Goal: Task Accomplishment & Management: Use online tool/utility

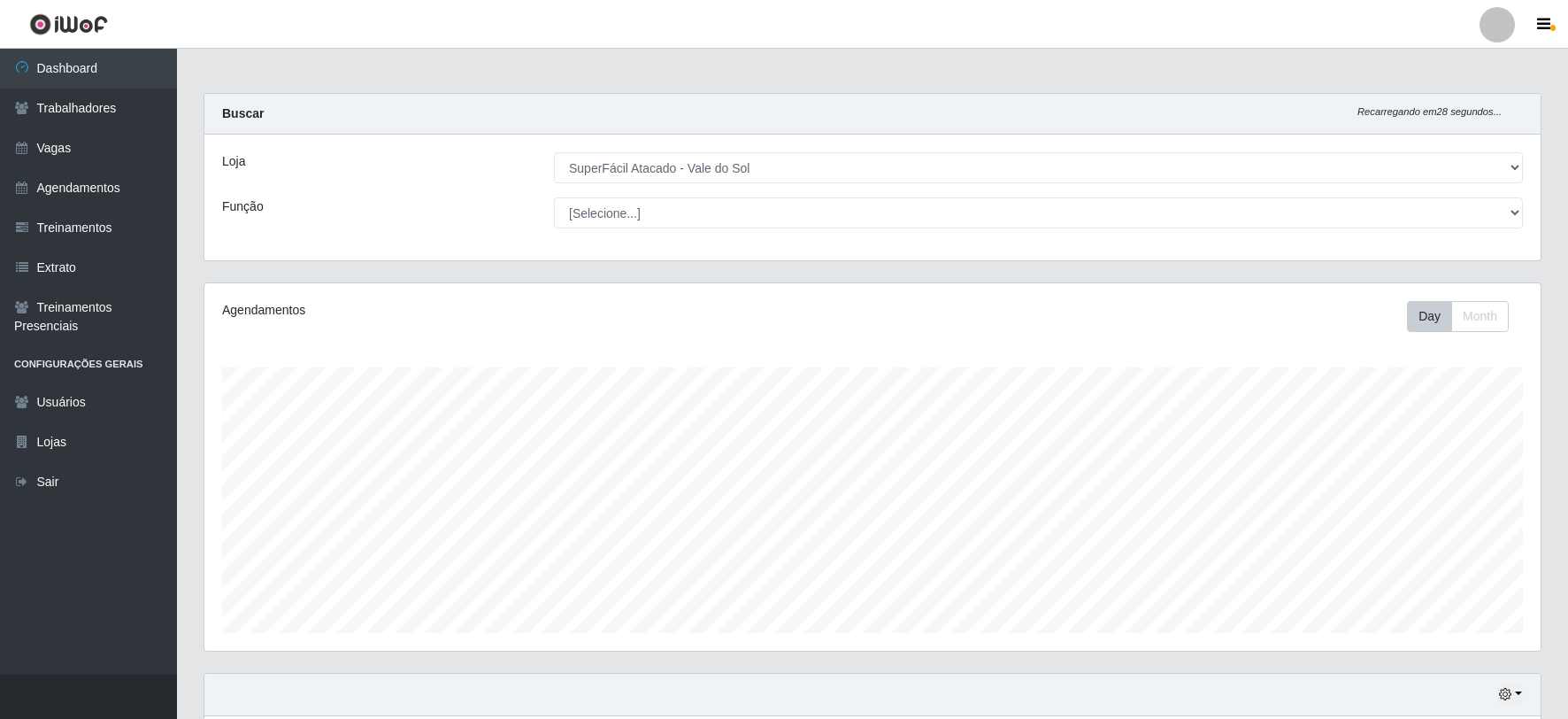
select select "502"
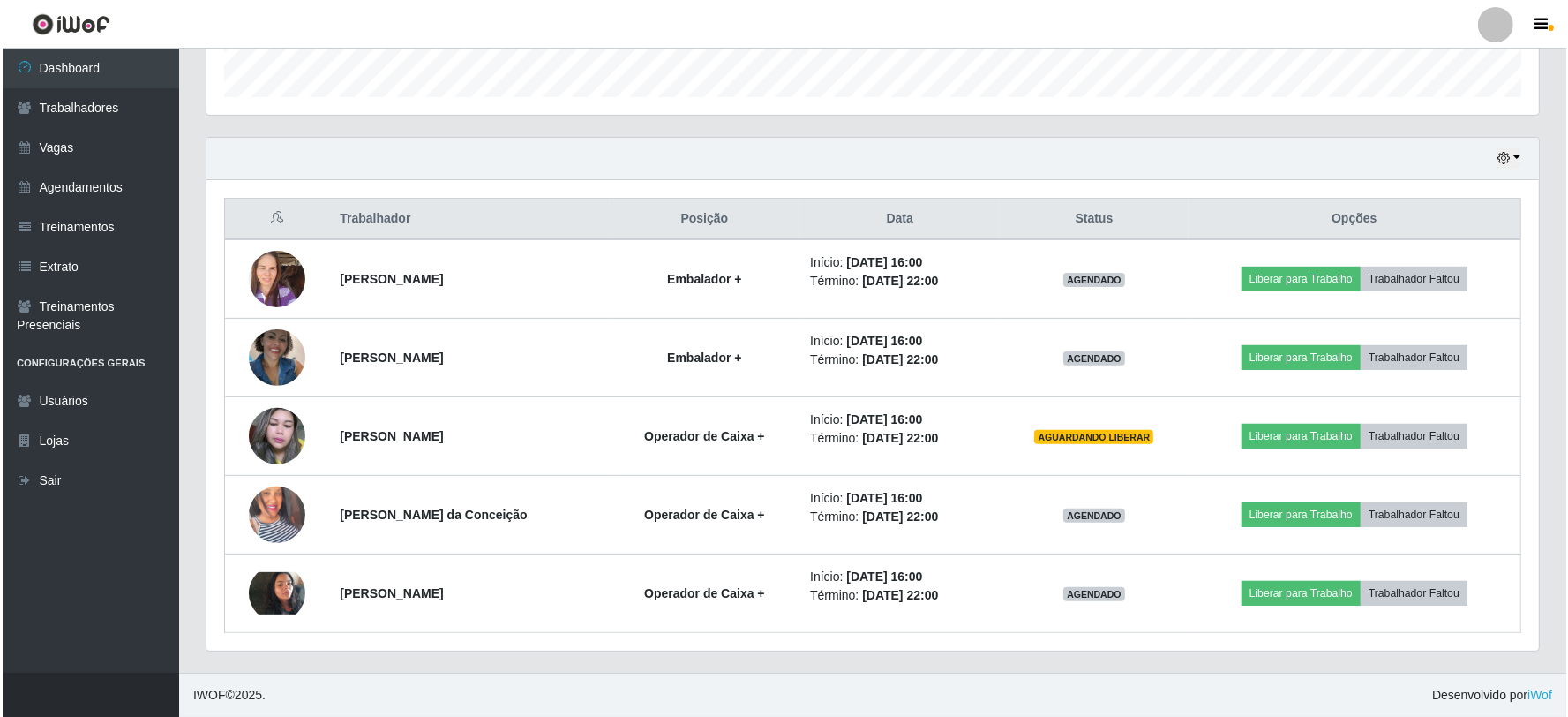
scroll to position [365, 1332]
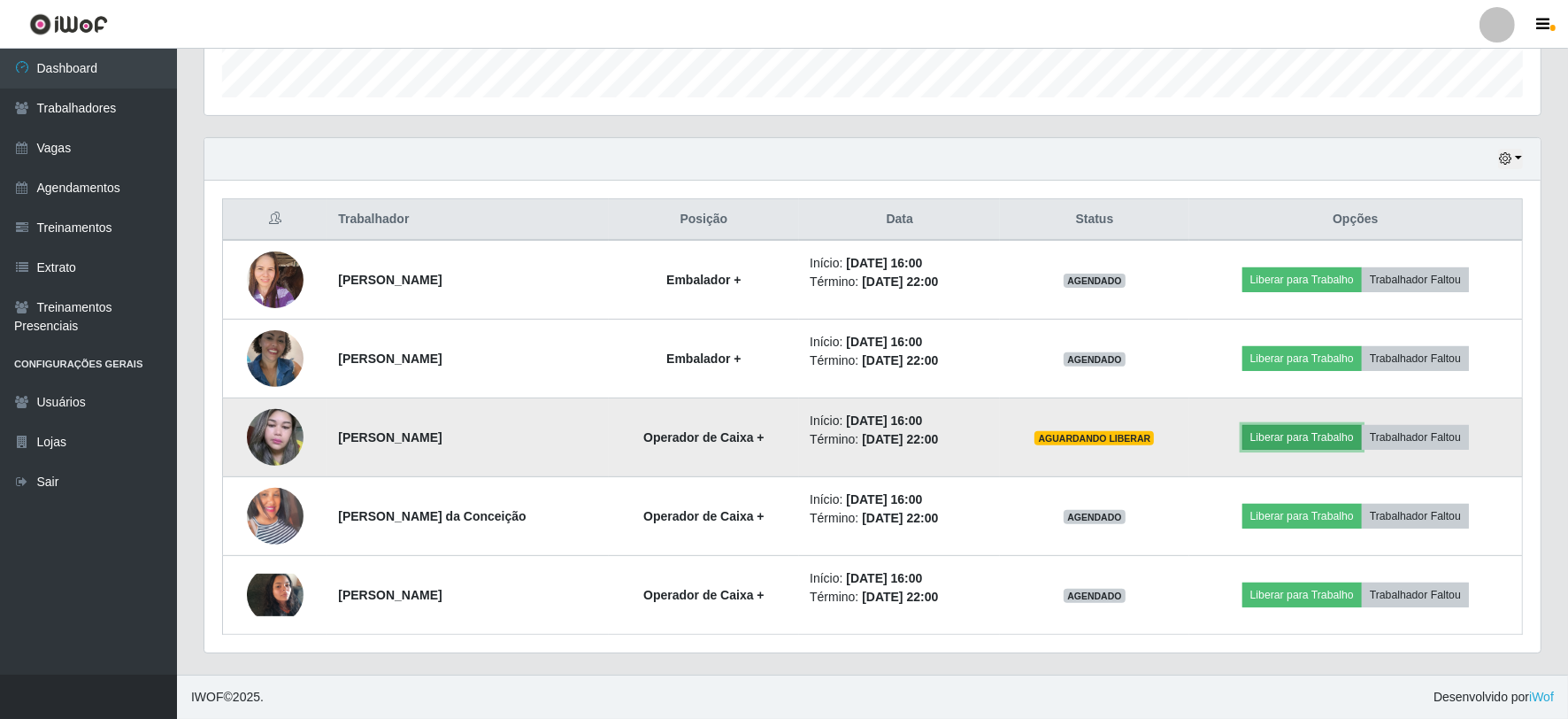
click at [1313, 442] on button "Liberar para Trabalho" at bounding box center [1302, 437] width 119 height 25
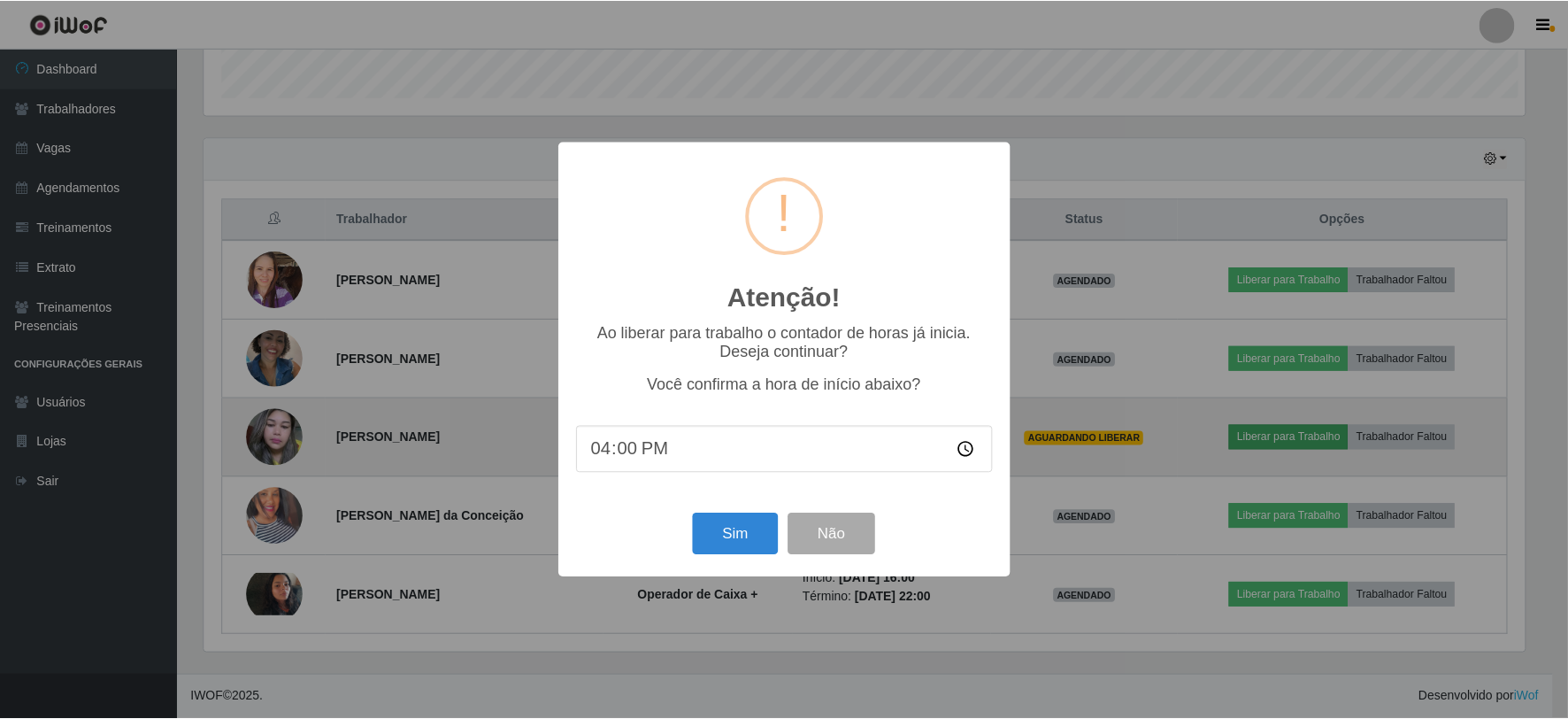
scroll to position [366, 1325]
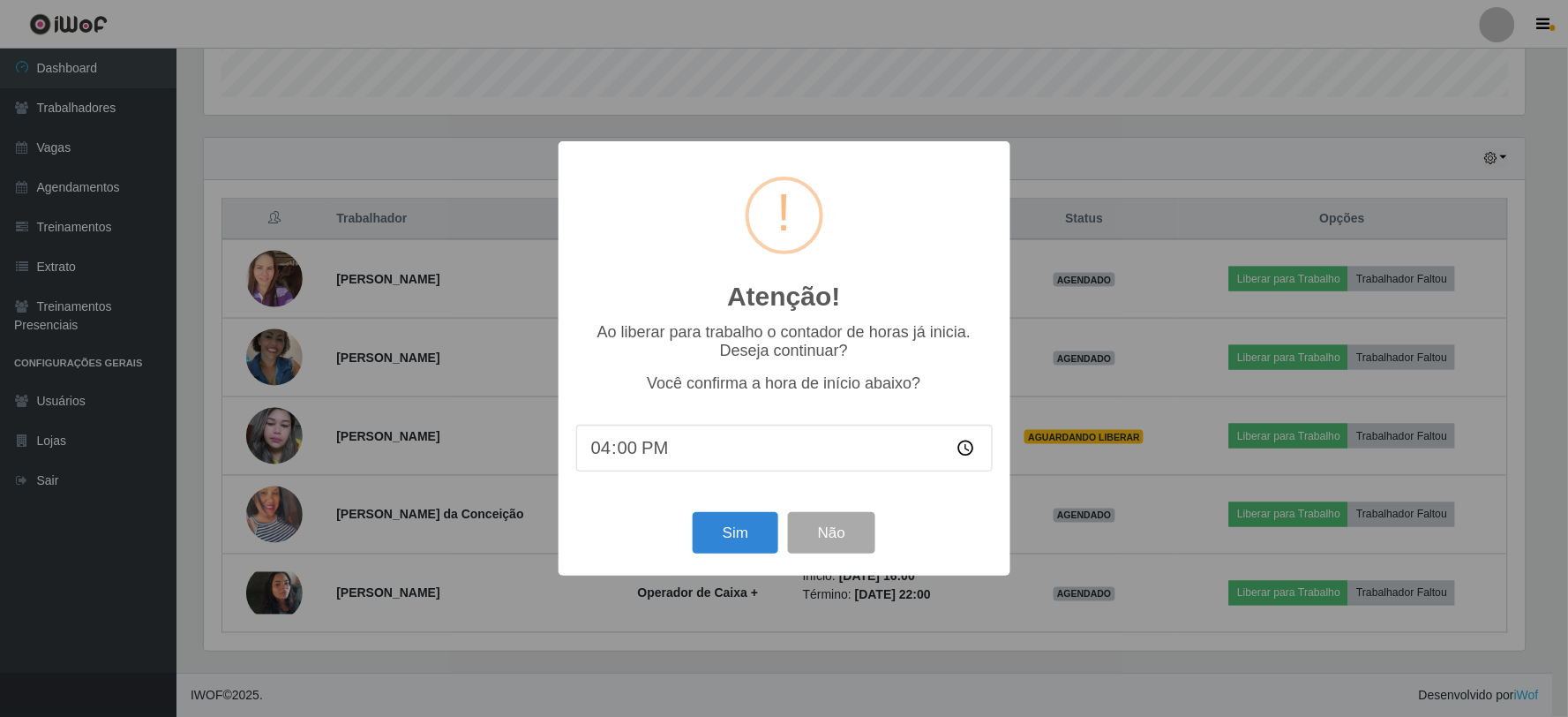
click at [706, 455] on input "16:00" at bounding box center [784, 448] width 416 height 47
click at [629, 438] on input "16:00" at bounding box center [784, 448] width 416 height 47
type input "16:10"
click at [728, 531] on button "Sim" at bounding box center [735, 532] width 85 height 42
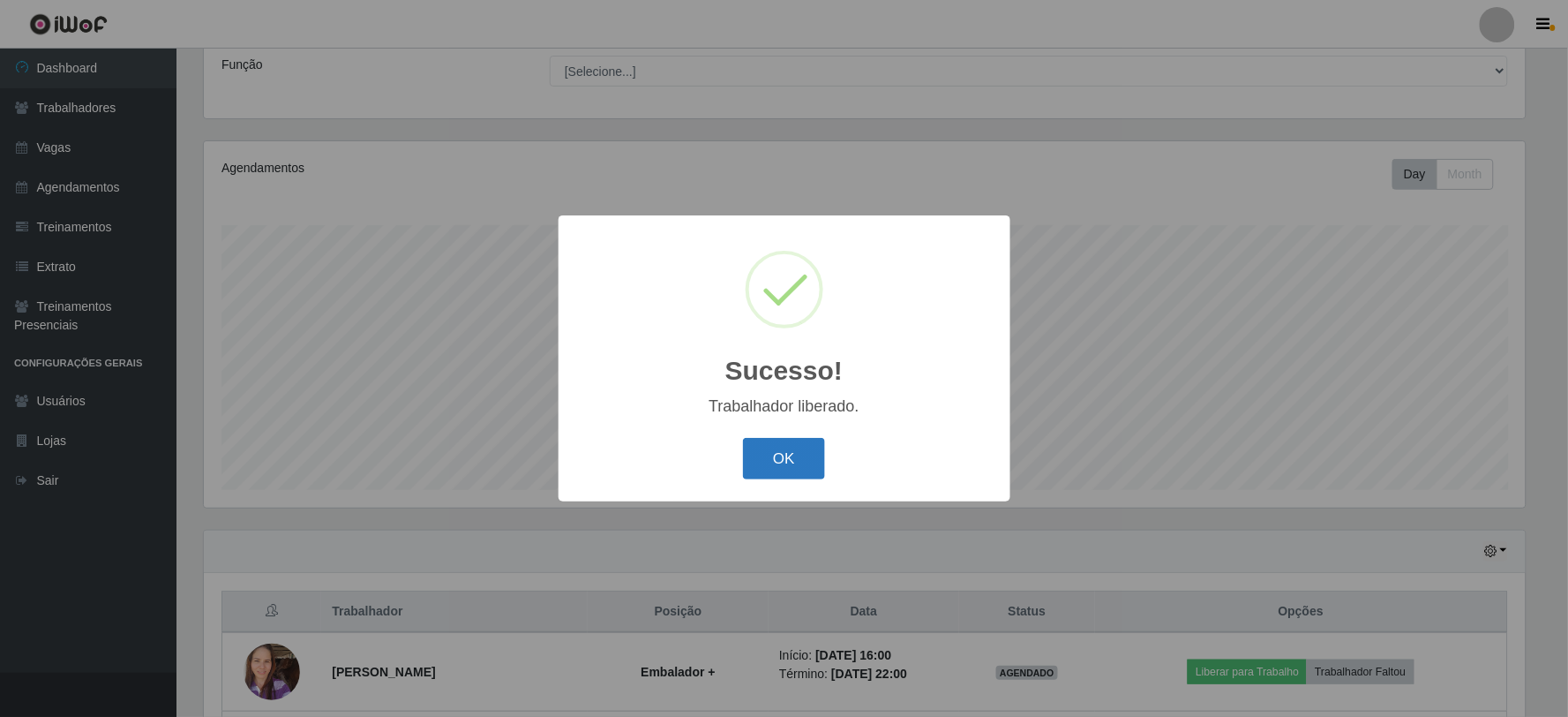
click at [810, 459] on button "OK" at bounding box center [784, 458] width 82 height 42
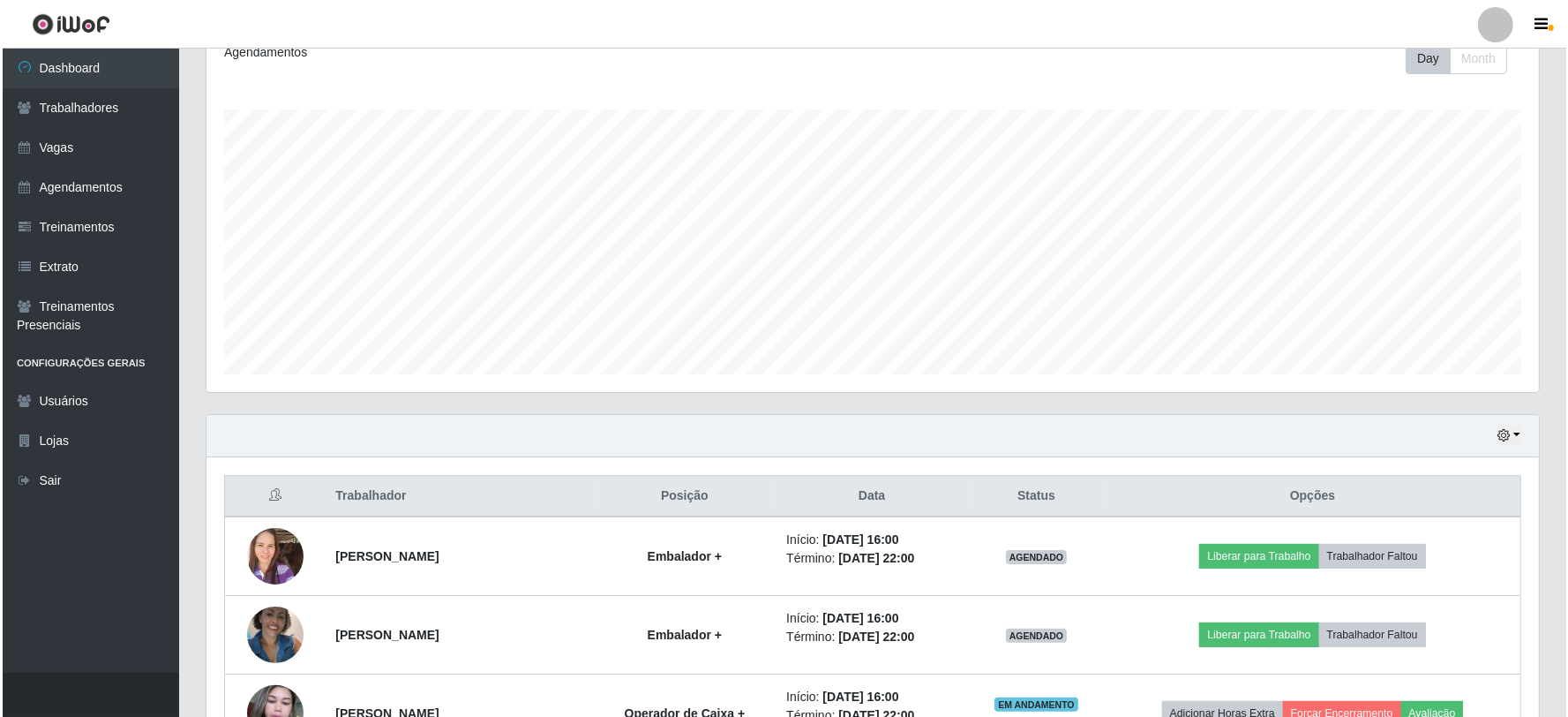
scroll to position [534, 0]
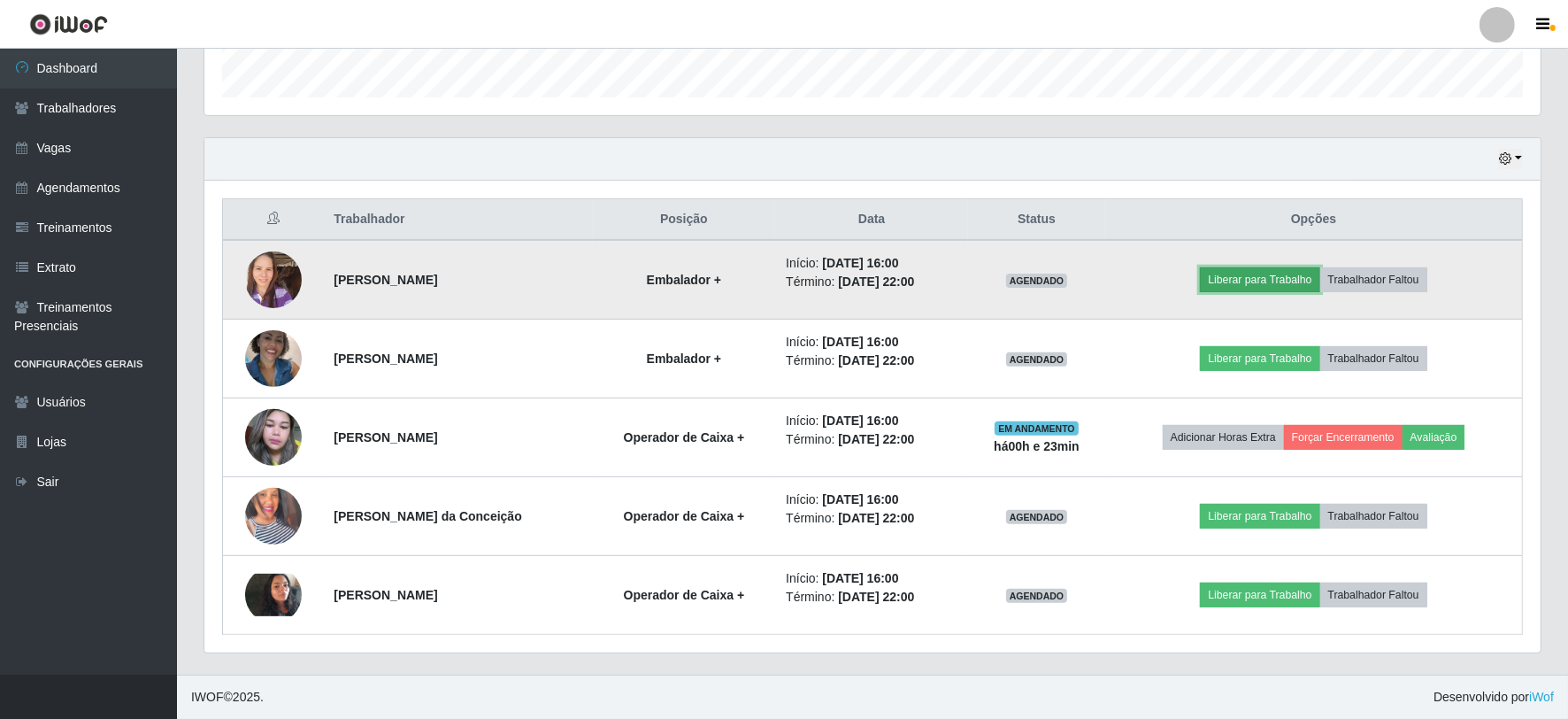
click at [1256, 283] on button "Liberar para Trabalho" at bounding box center [1259, 280] width 119 height 25
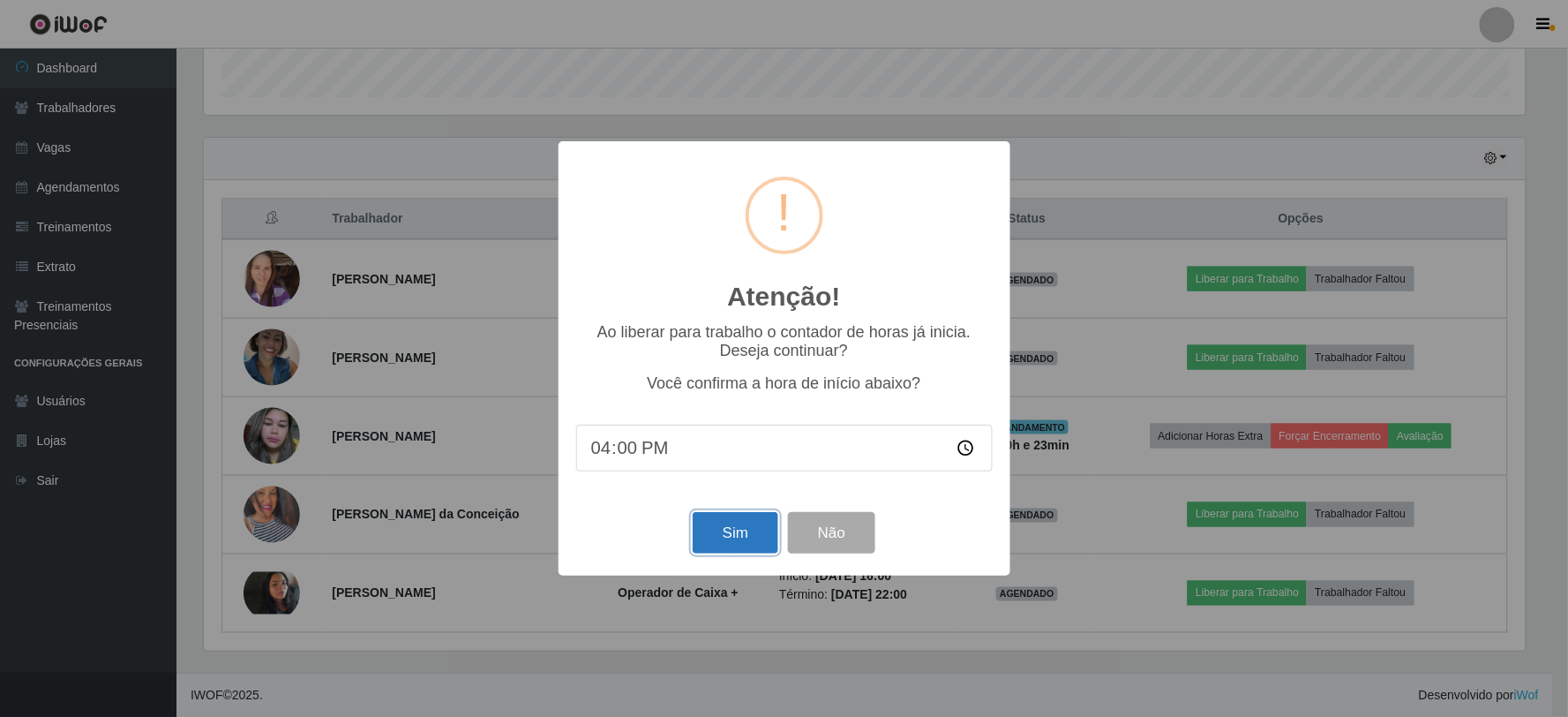
click at [727, 549] on button "Sim" at bounding box center [735, 532] width 85 height 42
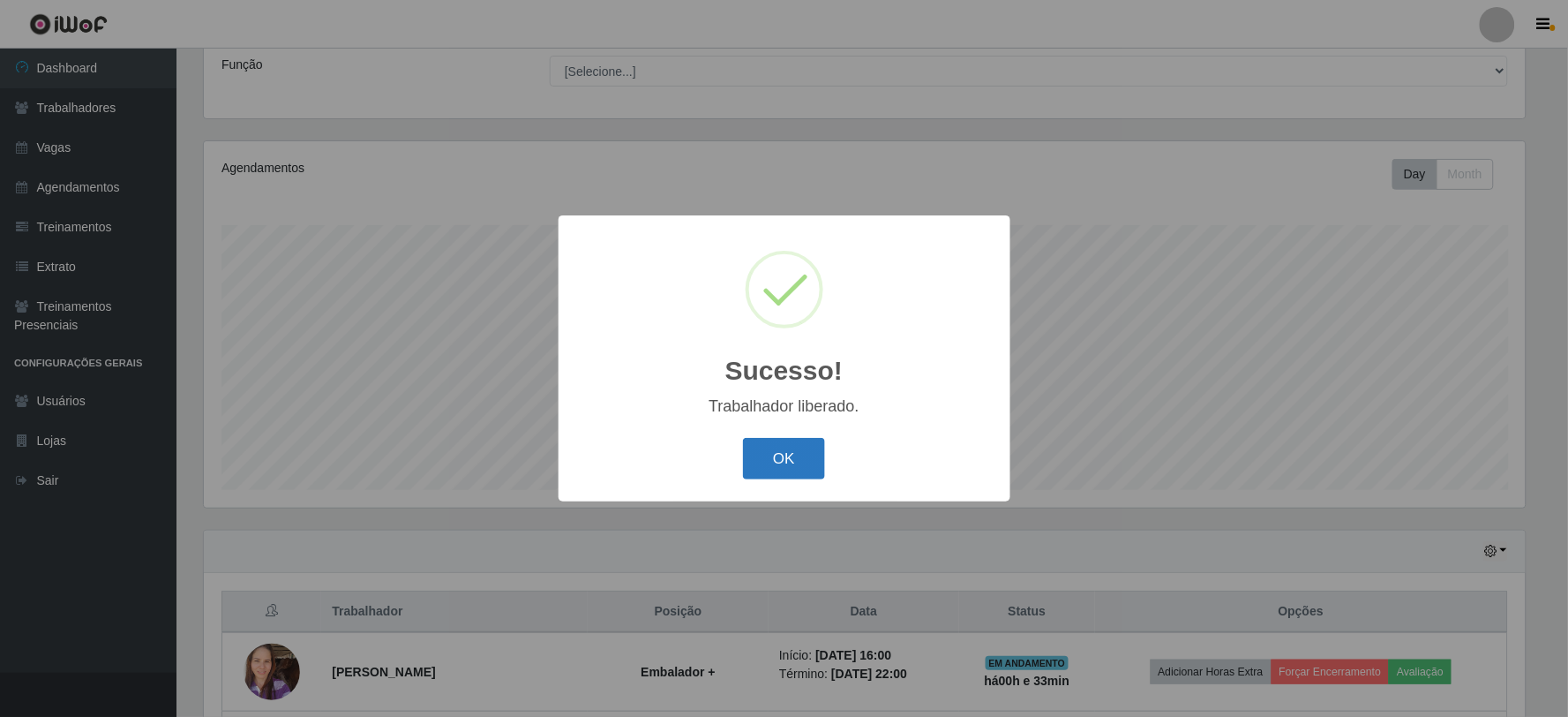
click at [792, 449] on button "OK" at bounding box center [784, 458] width 82 height 42
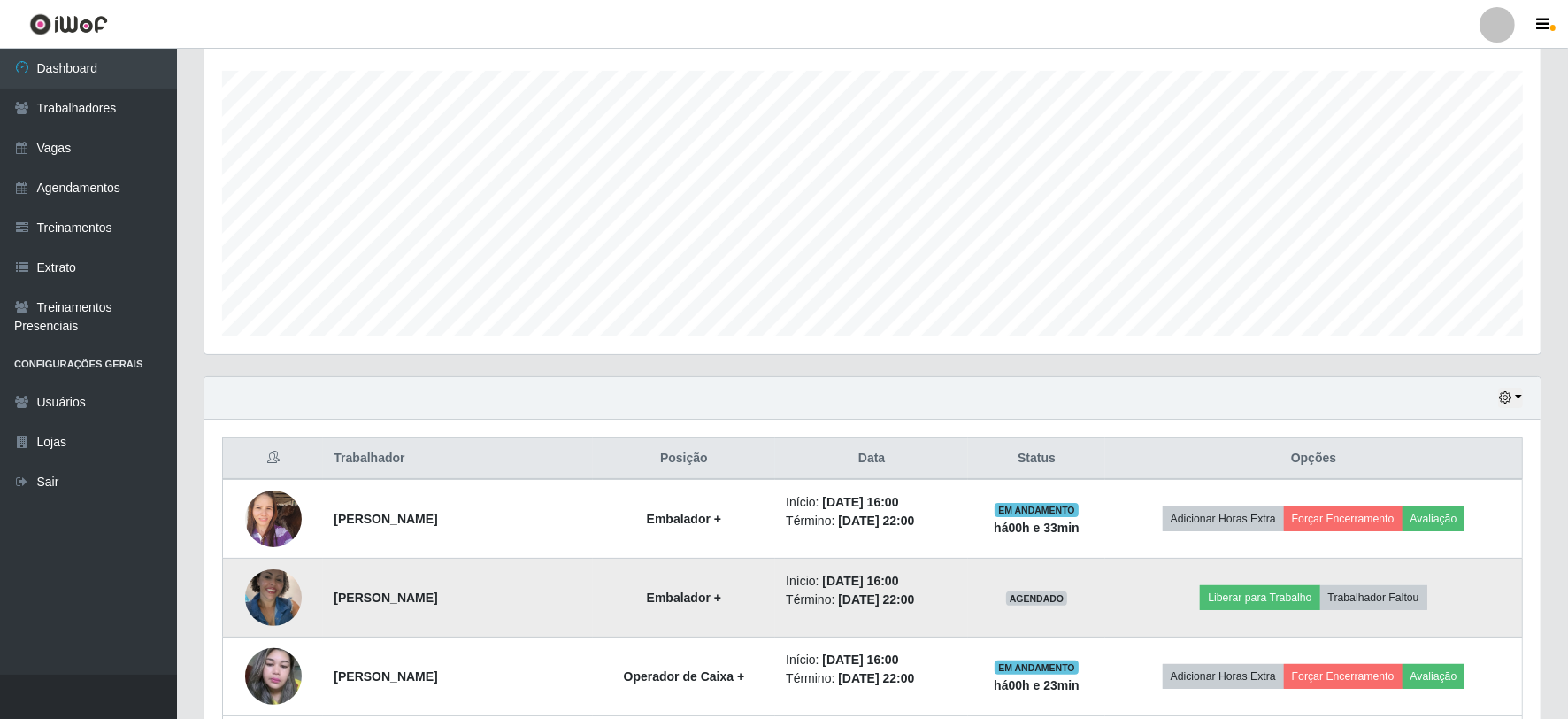
scroll to position [436, 0]
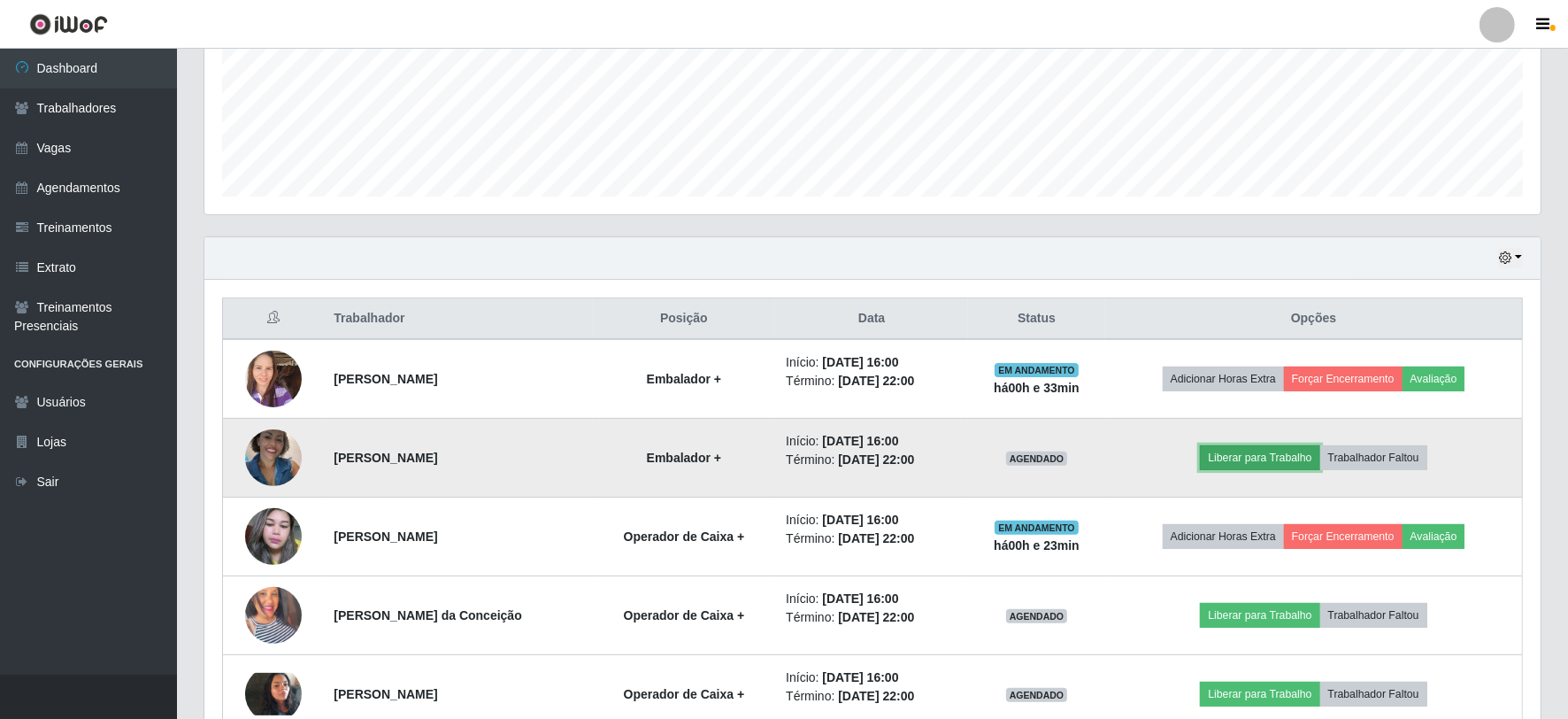
click at [1285, 452] on button "Liberar para Trabalho" at bounding box center [1259, 458] width 119 height 25
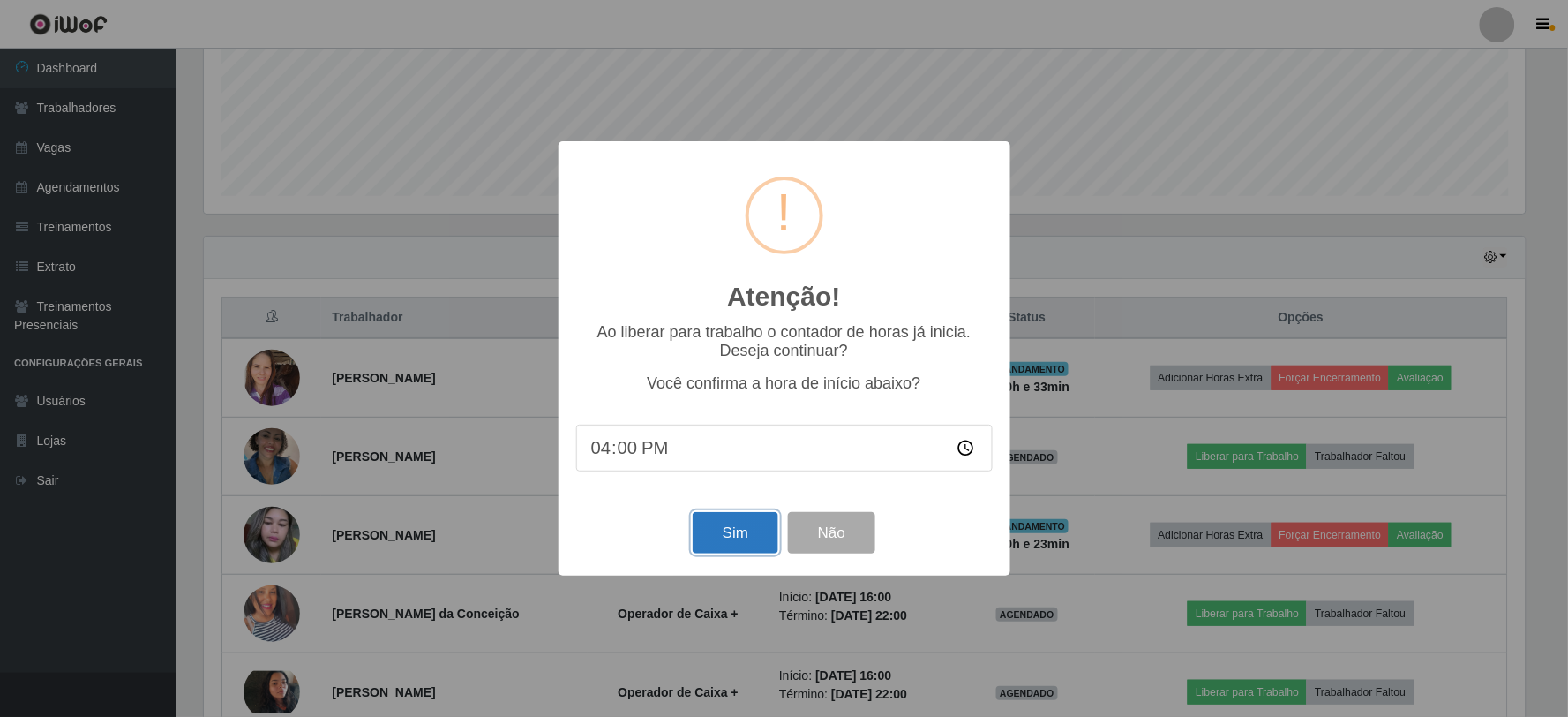
click at [729, 526] on button "Sim" at bounding box center [735, 532] width 85 height 42
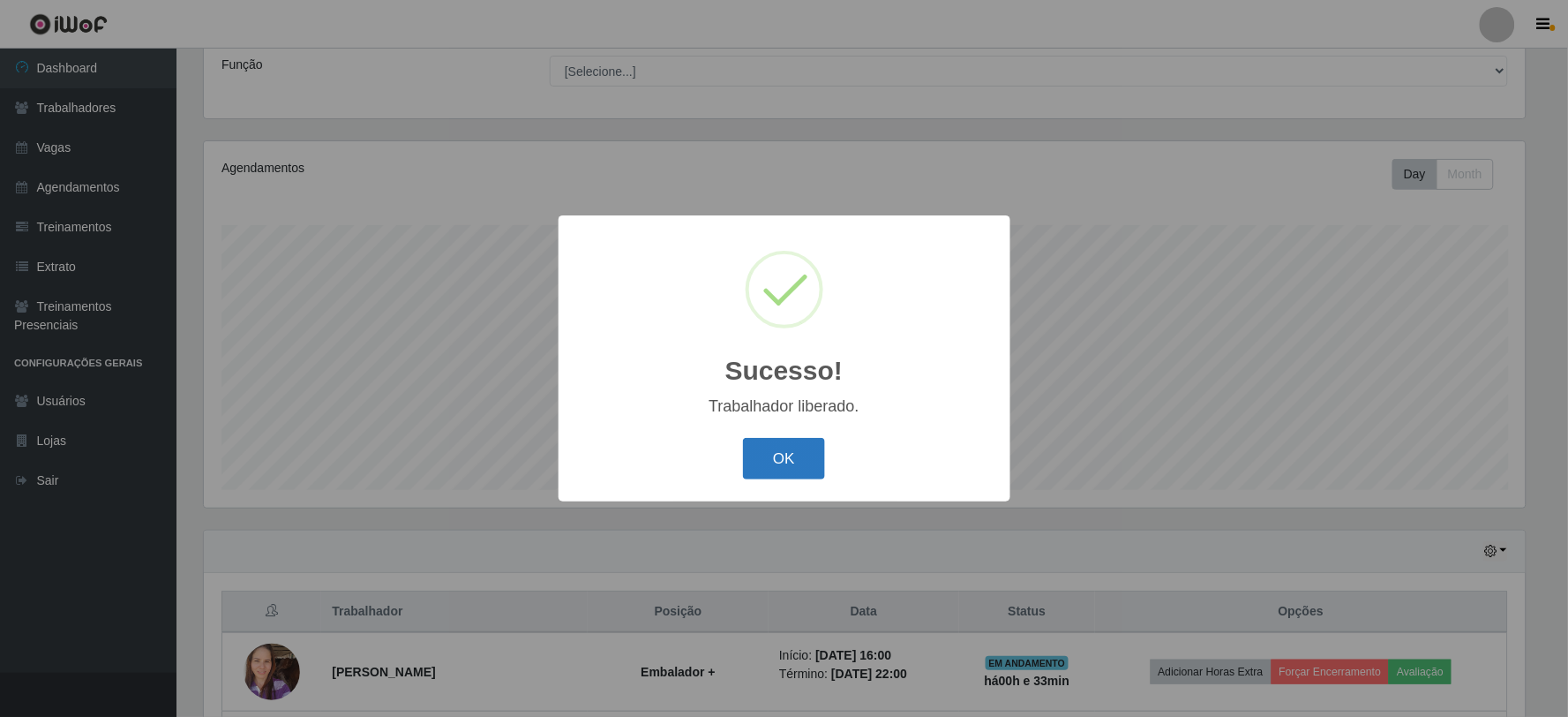
click at [783, 470] on button "OK" at bounding box center [784, 458] width 82 height 42
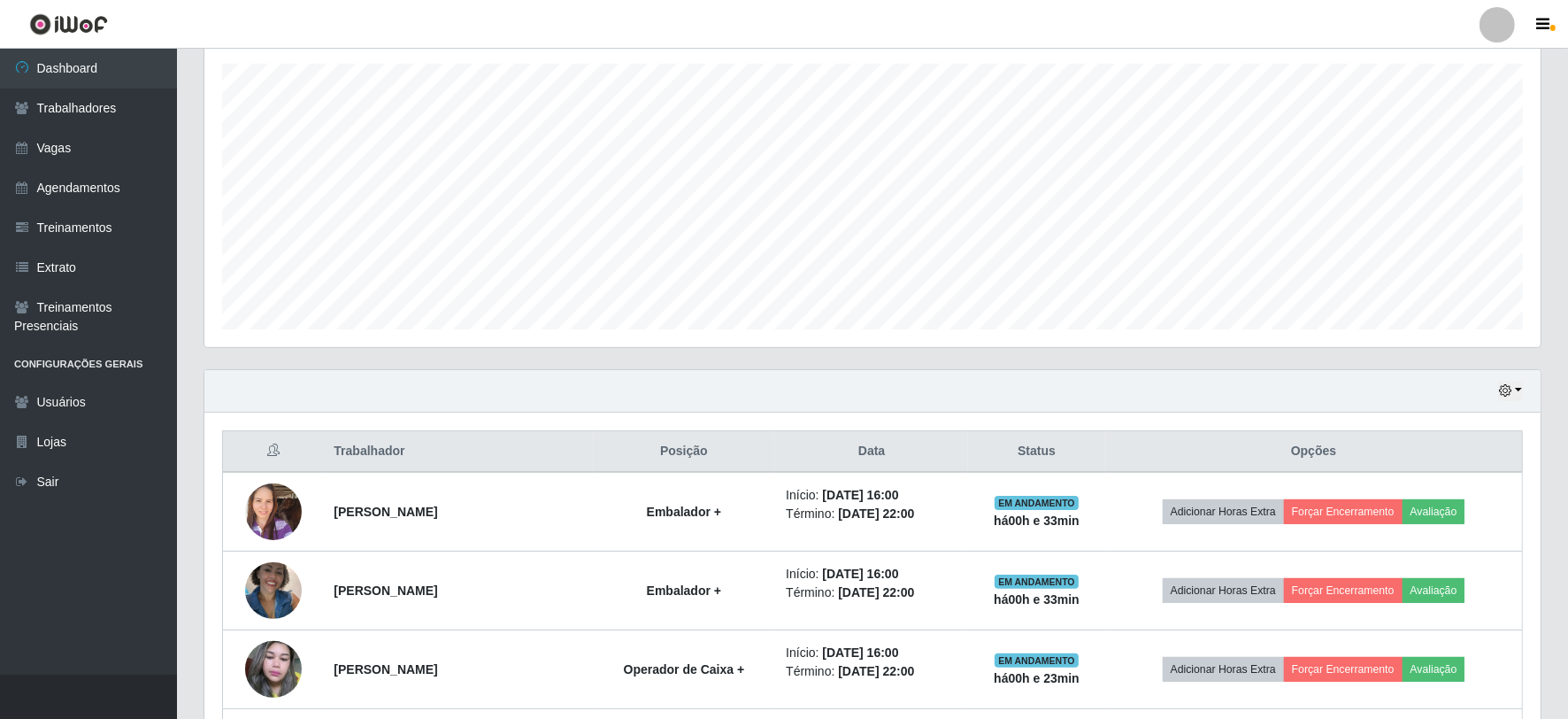
scroll to position [535, 0]
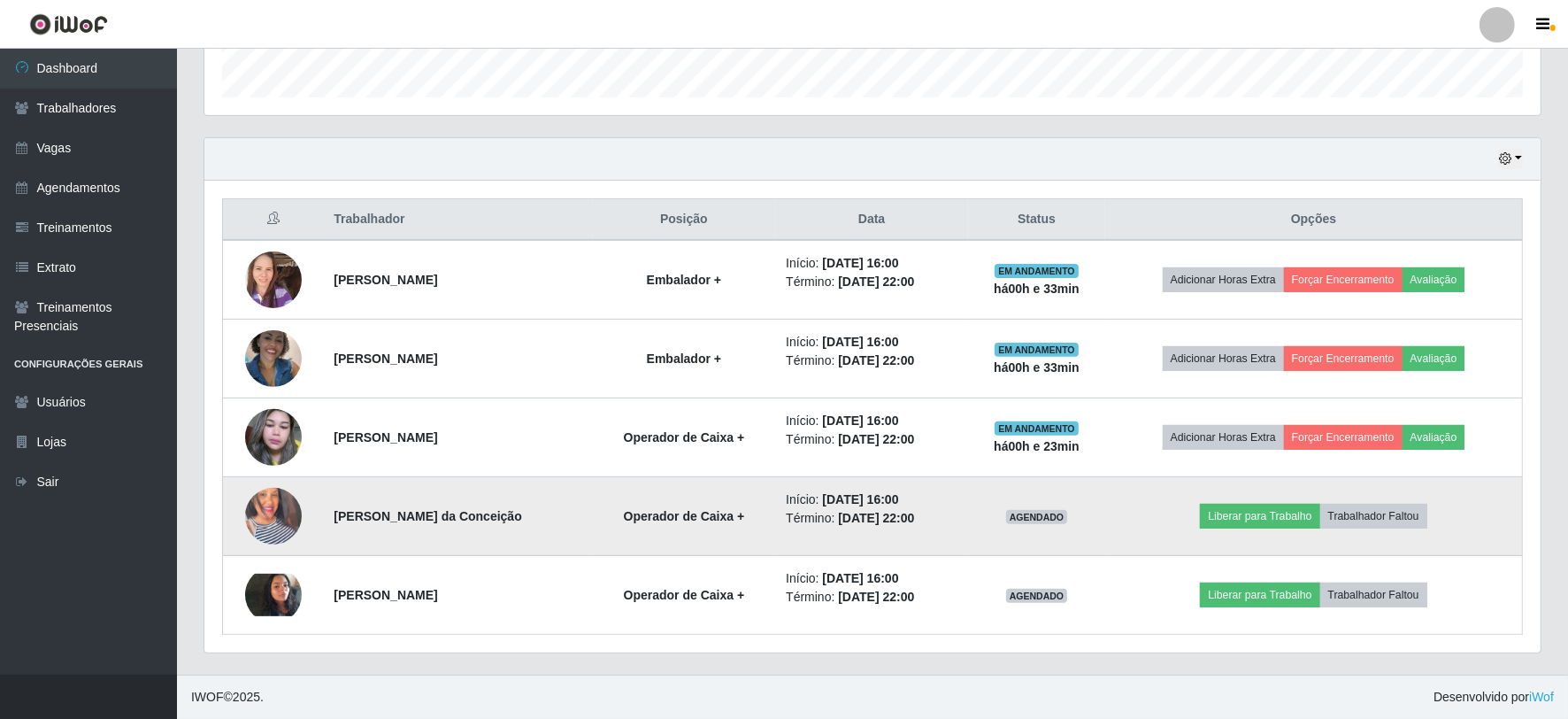
click at [263, 508] on img at bounding box center [273, 516] width 56 height 101
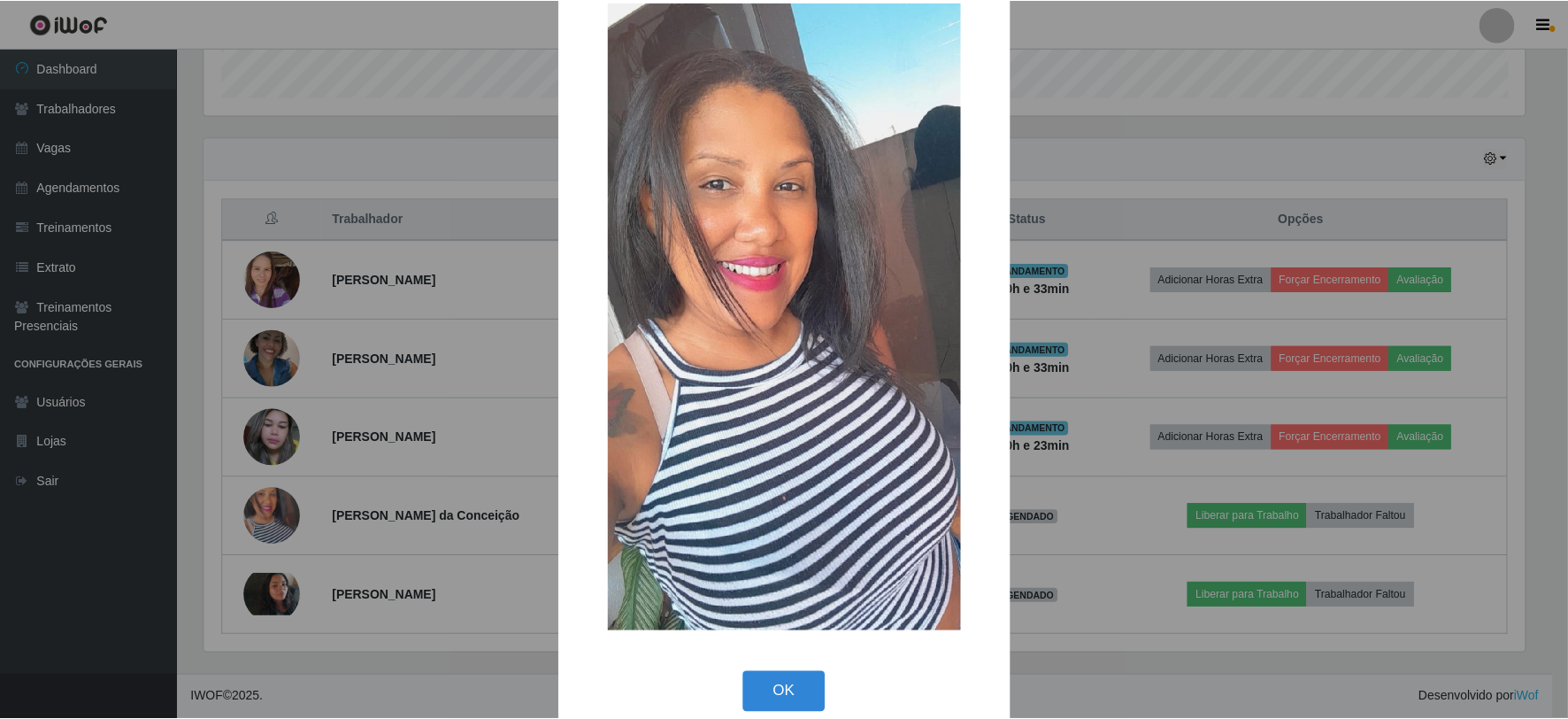
scroll to position [64, 0]
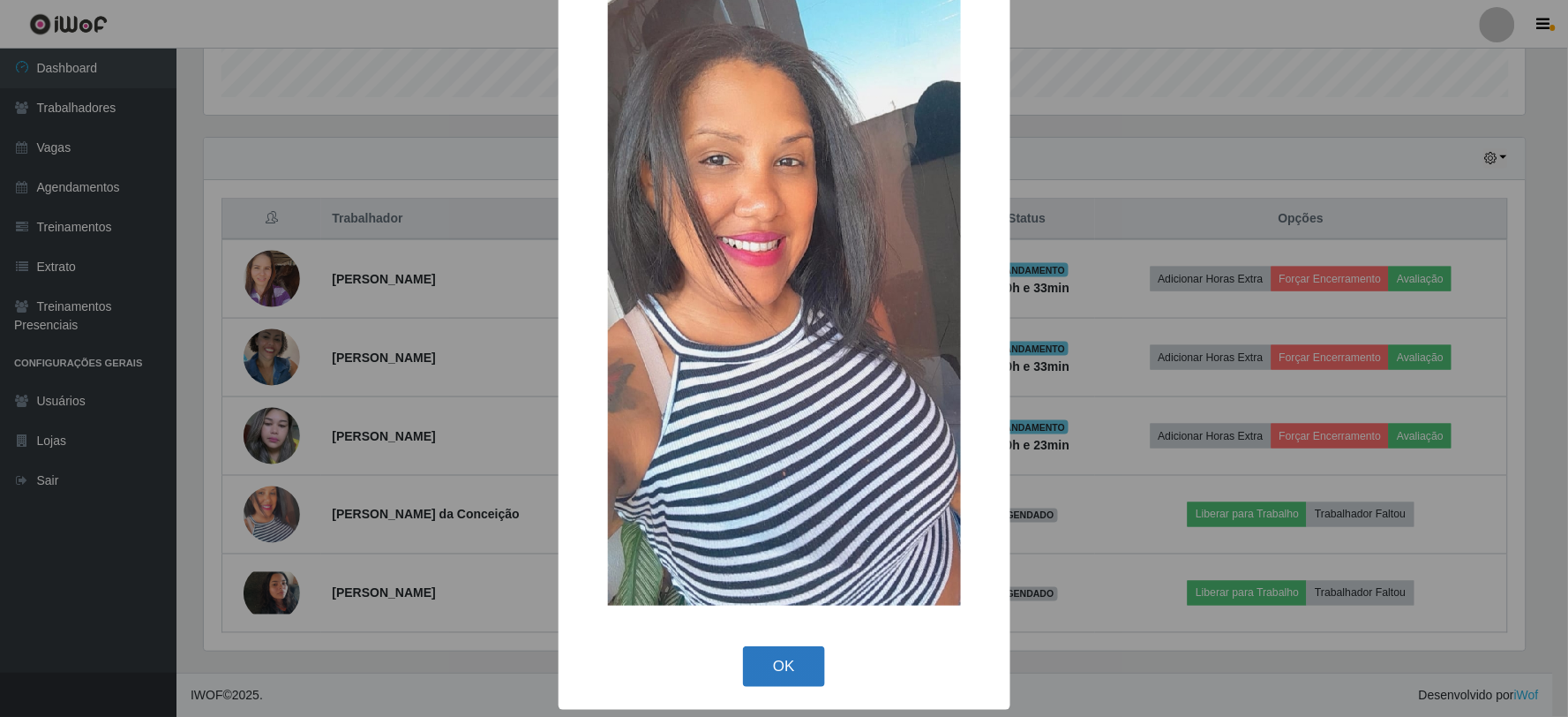
click at [785, 669] on button "OK" at bounding box center [784, 667] width 82 height 42
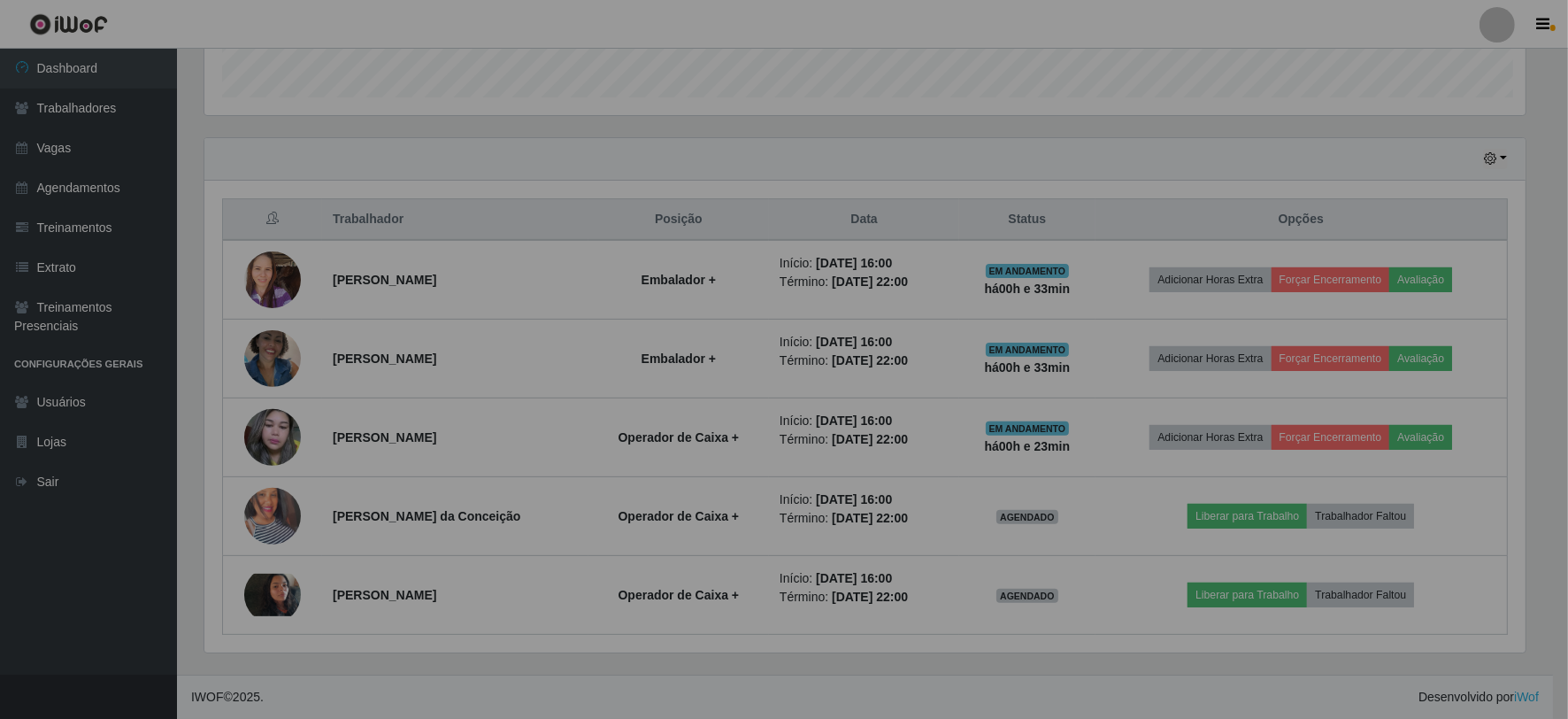
scroll to position [366, 1336]
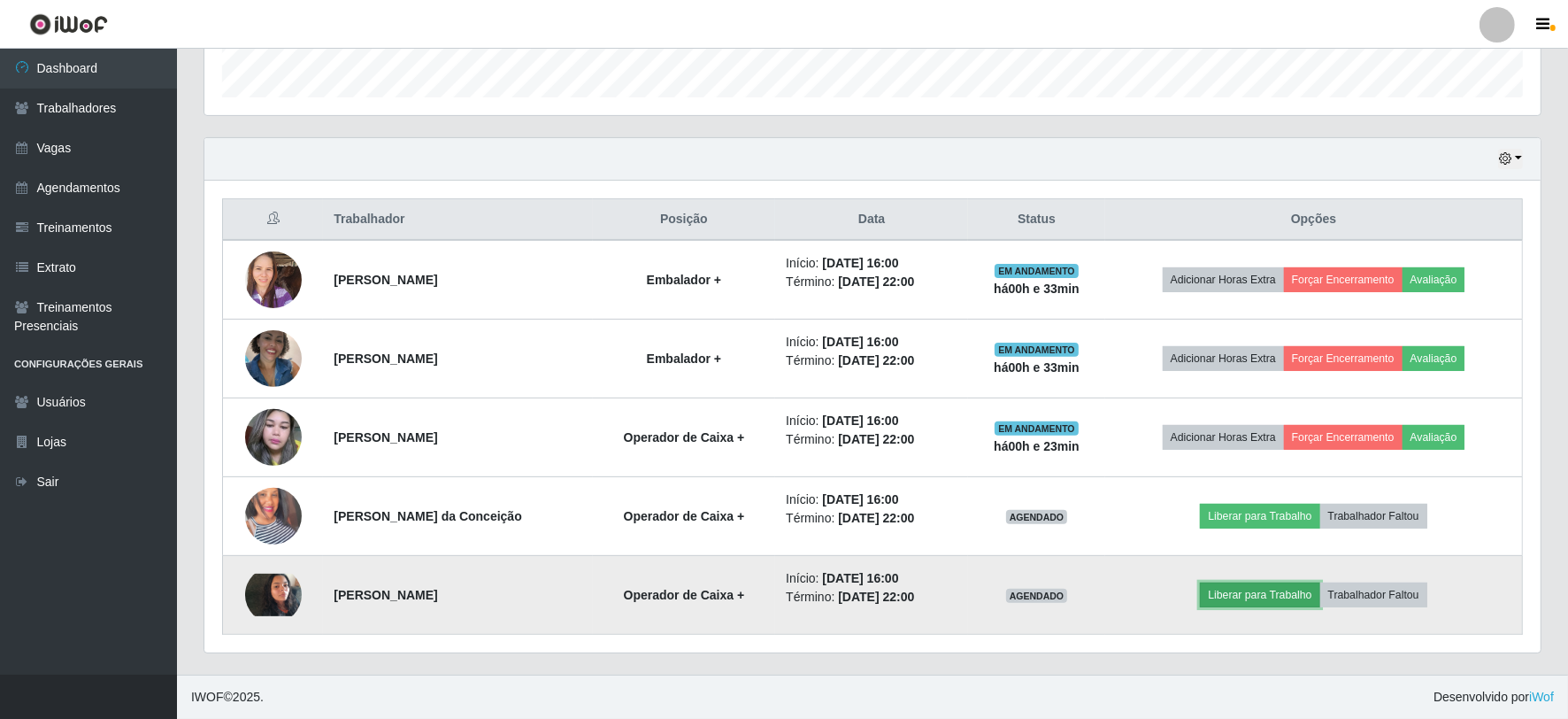
click at [1271, 605] on button "Liberar para Trabalho" at bounding box center [1259, 595] width 119 height 25
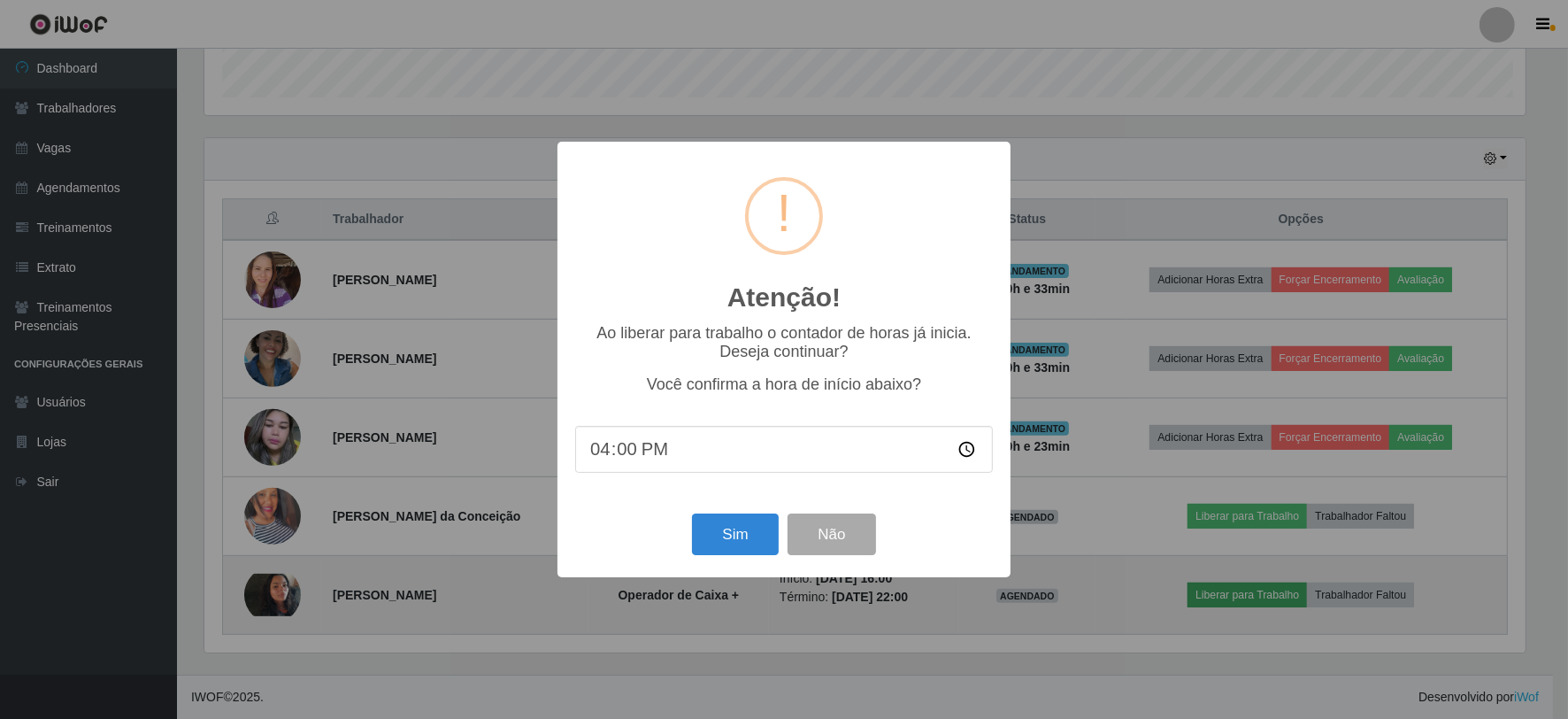
scroll to position [366, 1325]
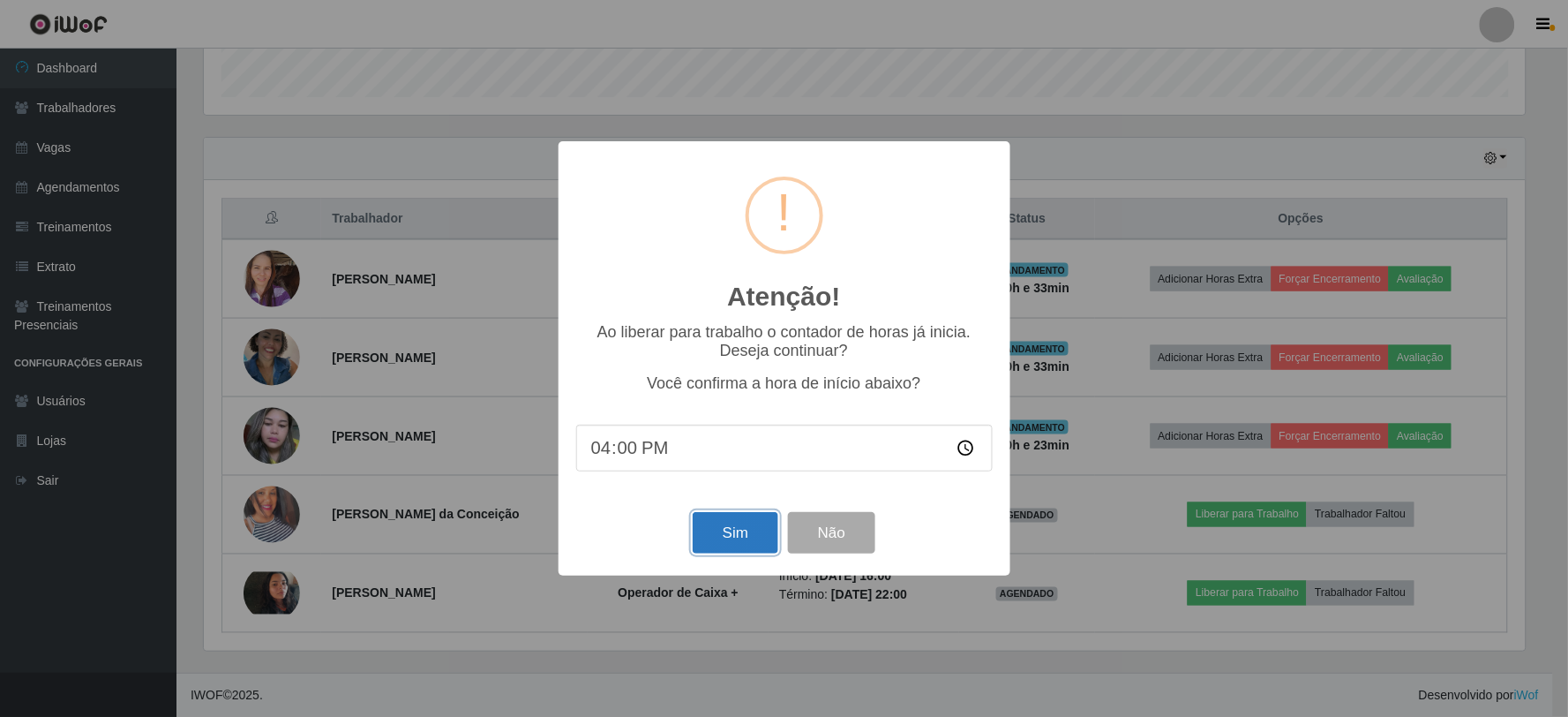
click at [732, 533] on button "Sim" at bounding box center [735, 532] width 85 height 42
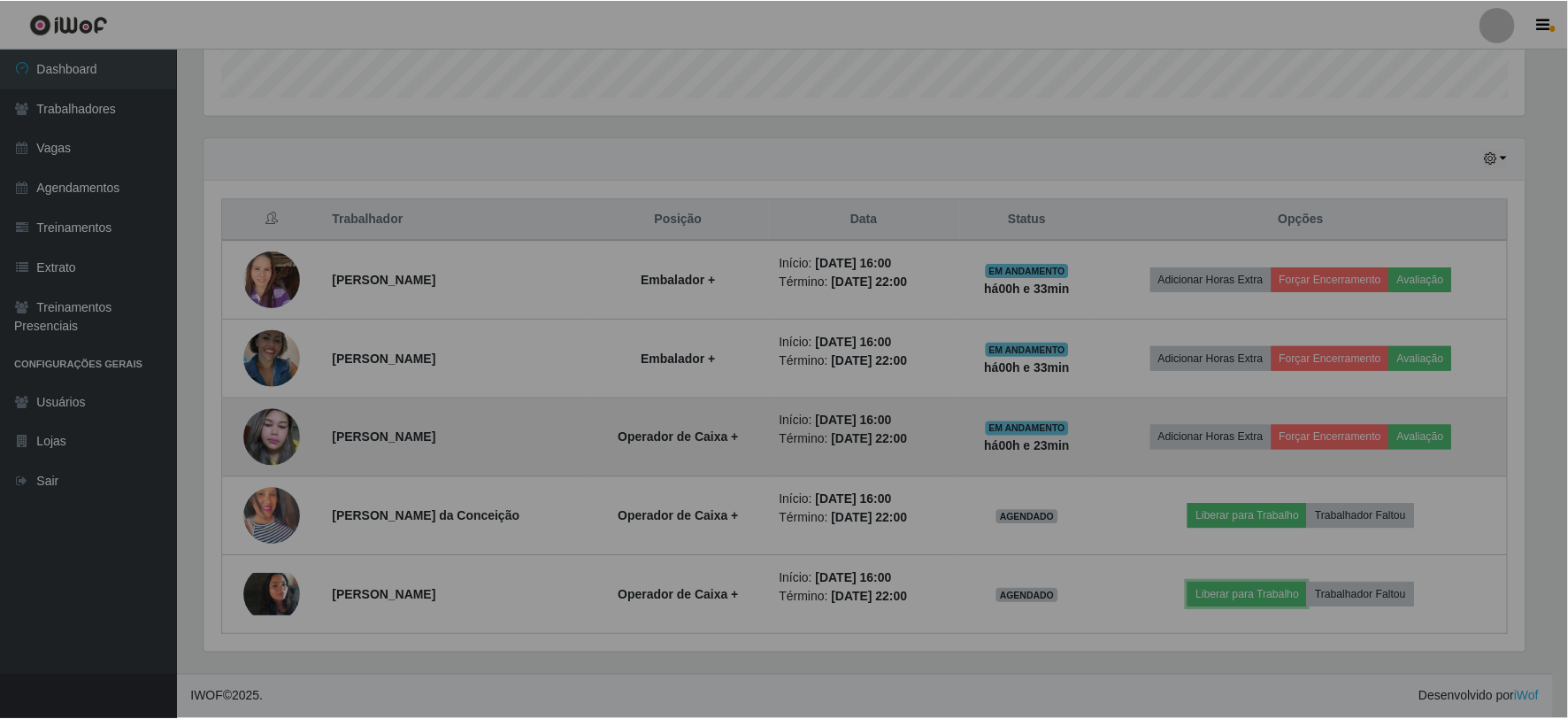
scroll to position [0, 0]
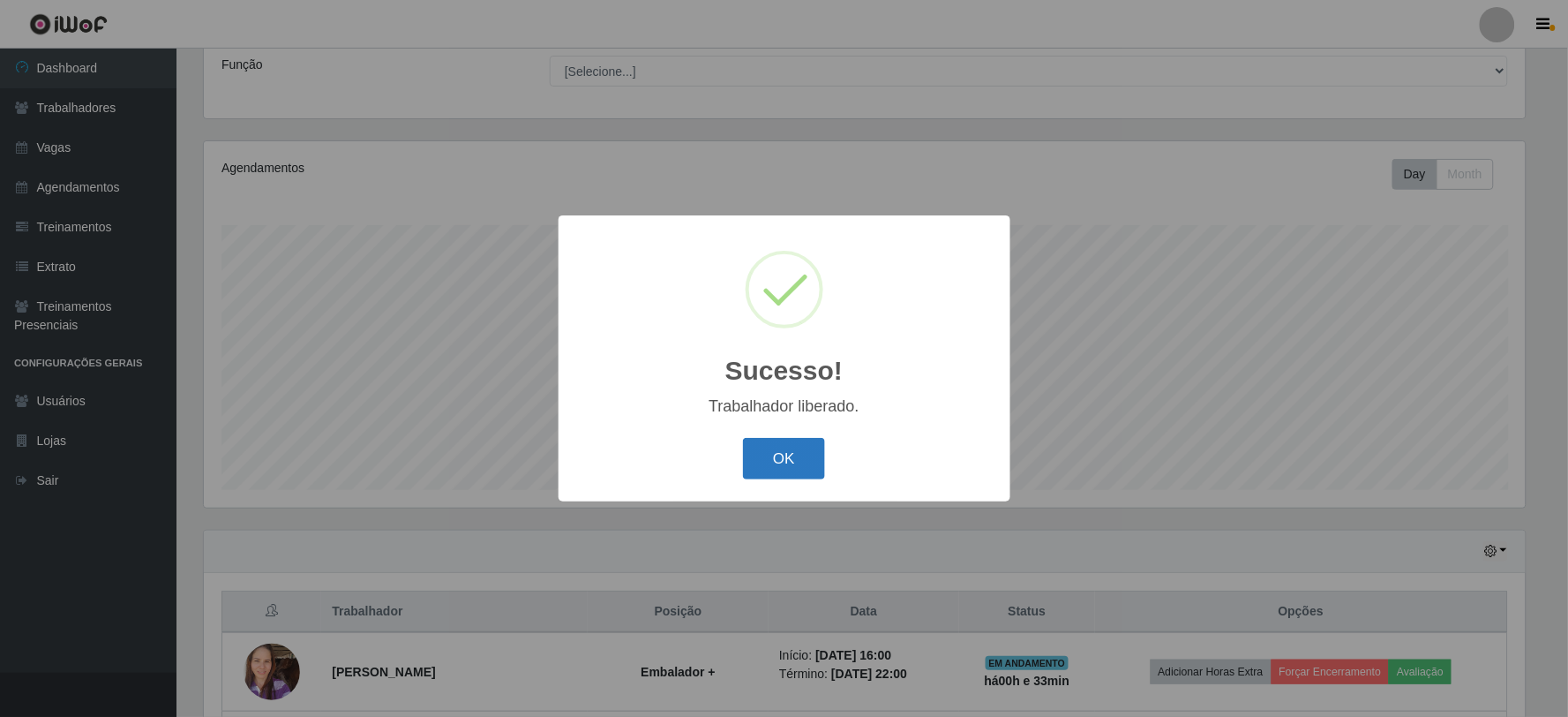
click at [782, 445] on button "OK" at bounding box center [784, 458] width 82 height 42
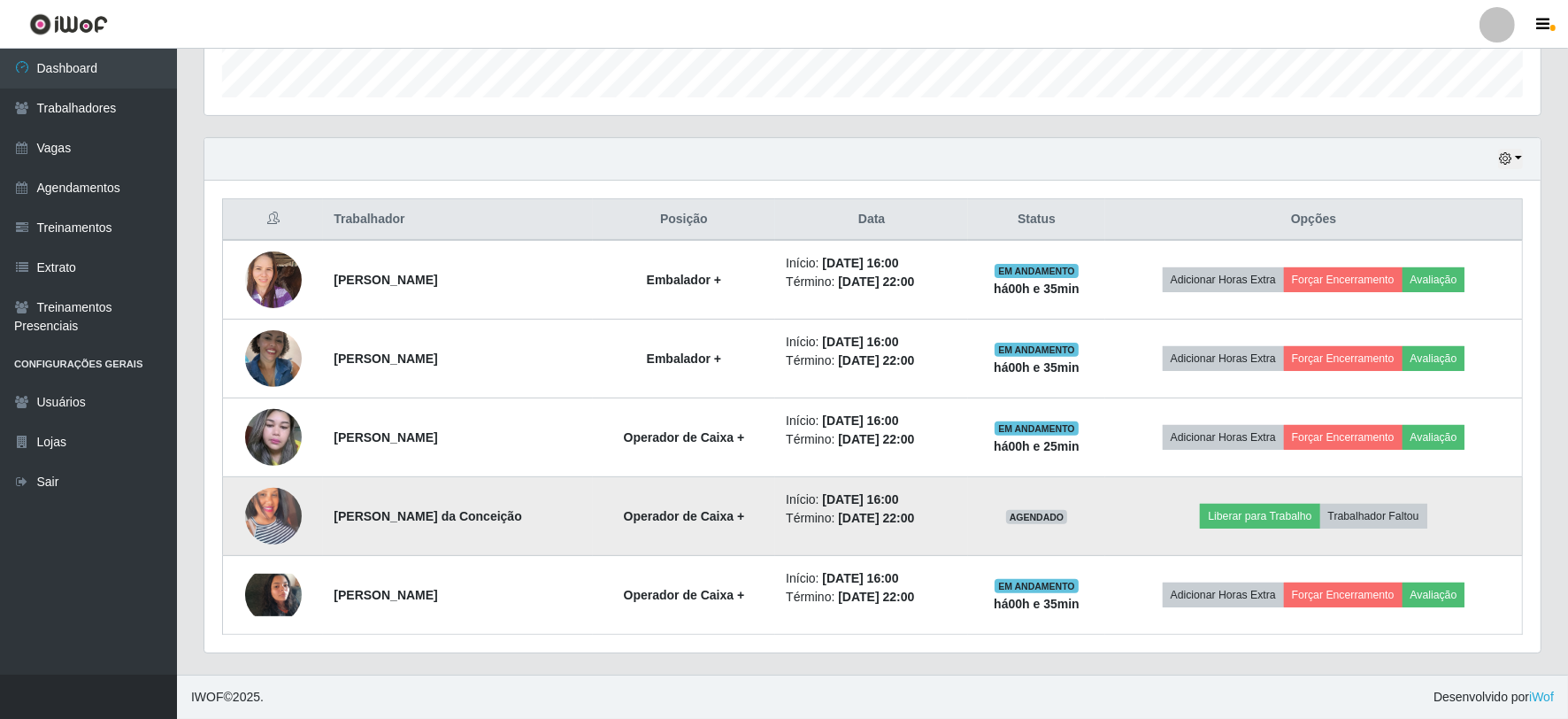
click at [255, 536] on img at bounding box center [273, 516] width 56 height 101
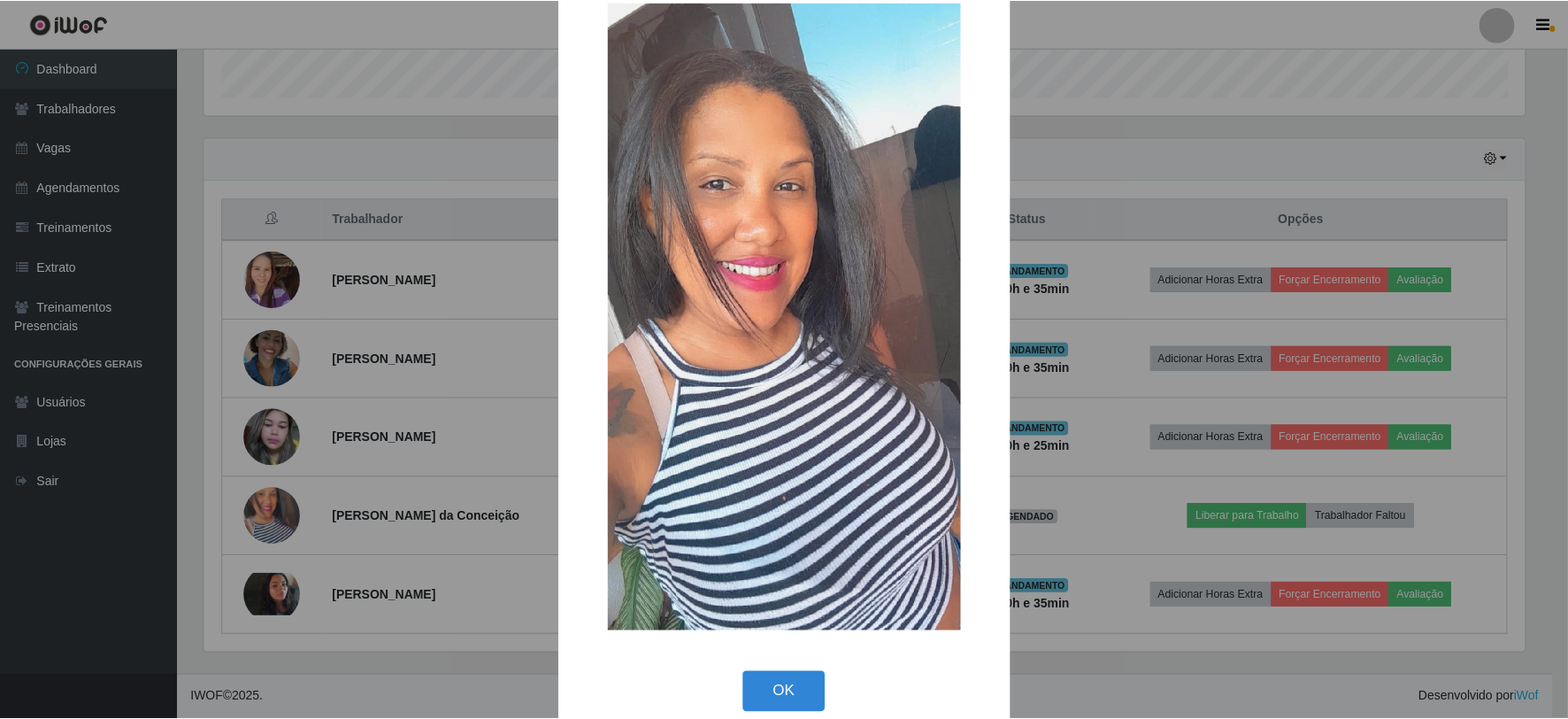
scroll to position [64, 0]
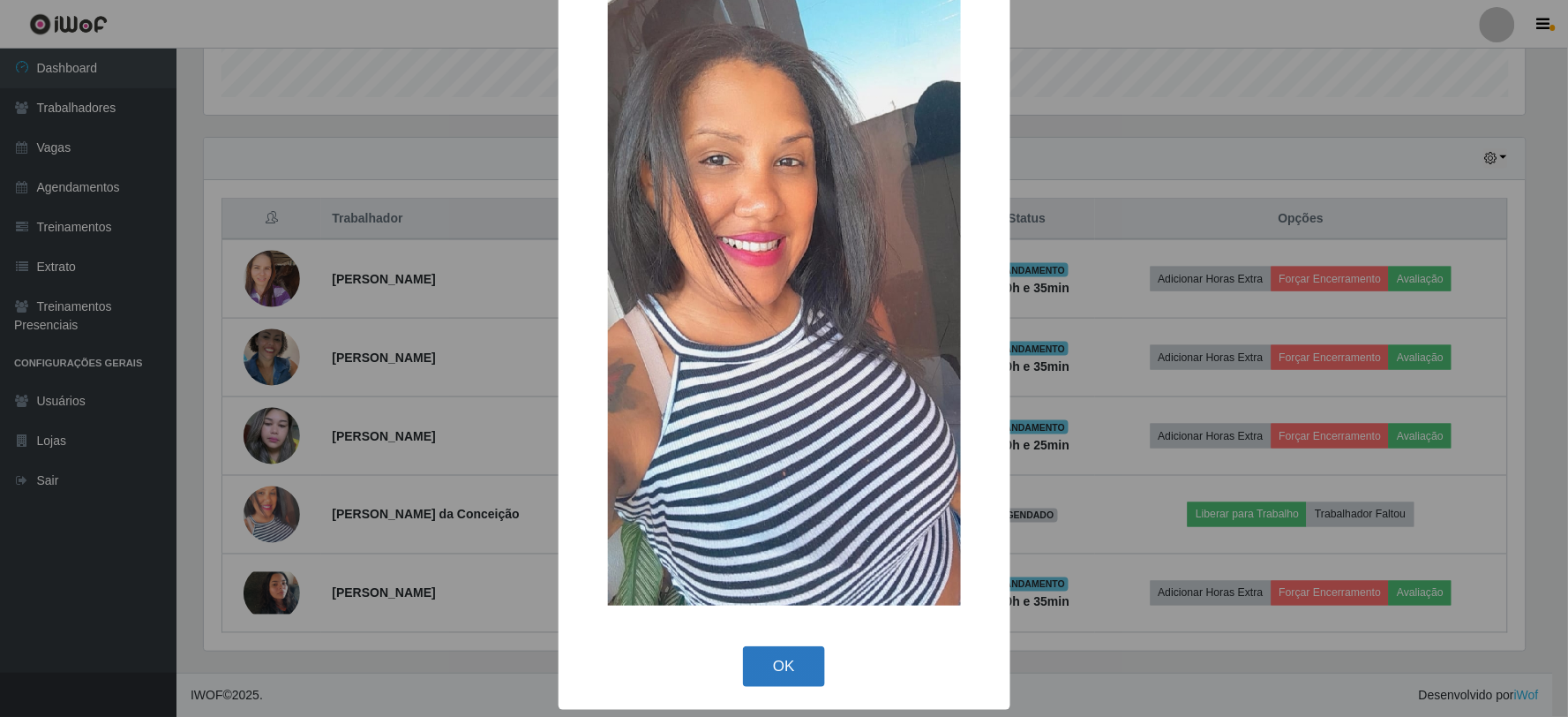
click at [772, 681] on button "OK" at bounding box center [784, 667] width 82 height 42
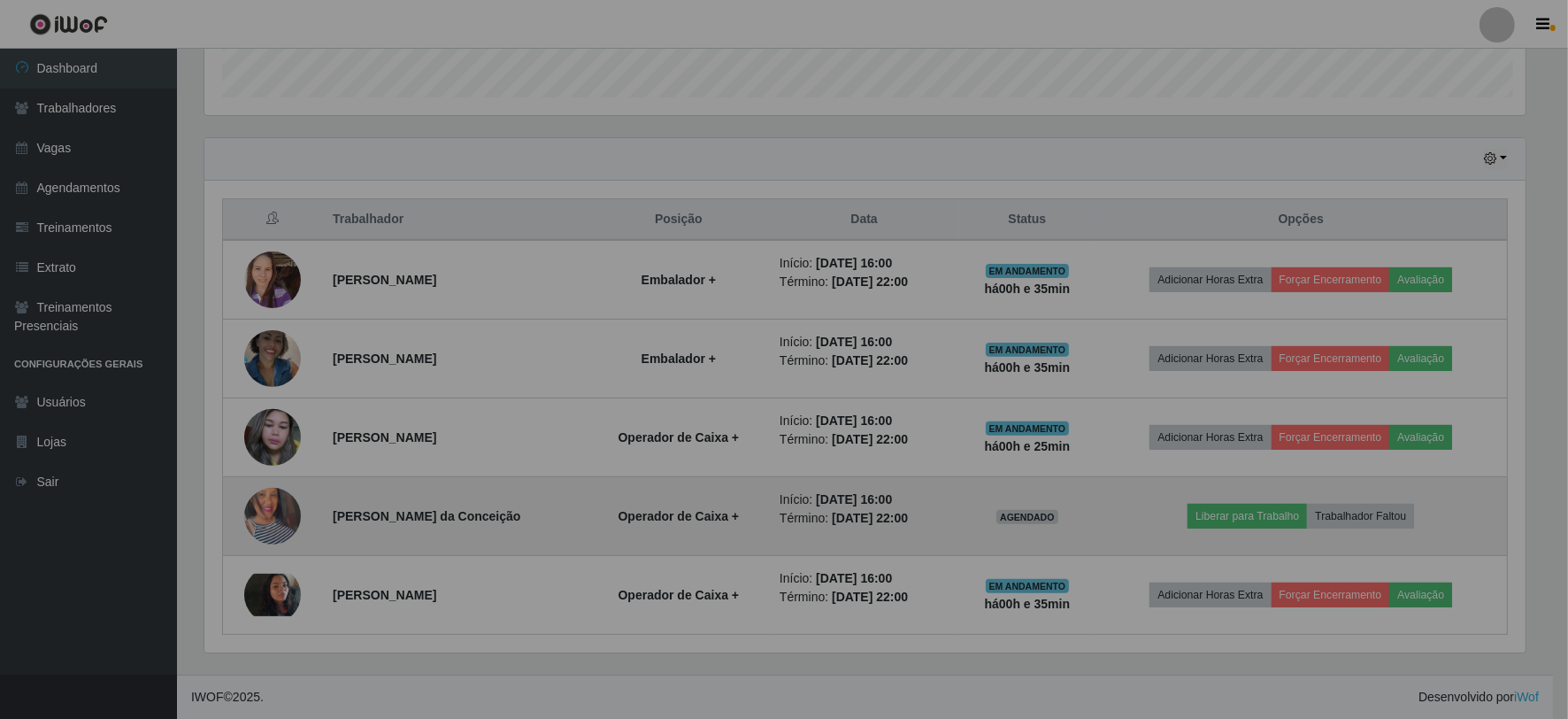
scroll to position [366, 1336]
